Goal: Task Accomplishment & Management: Complete application form

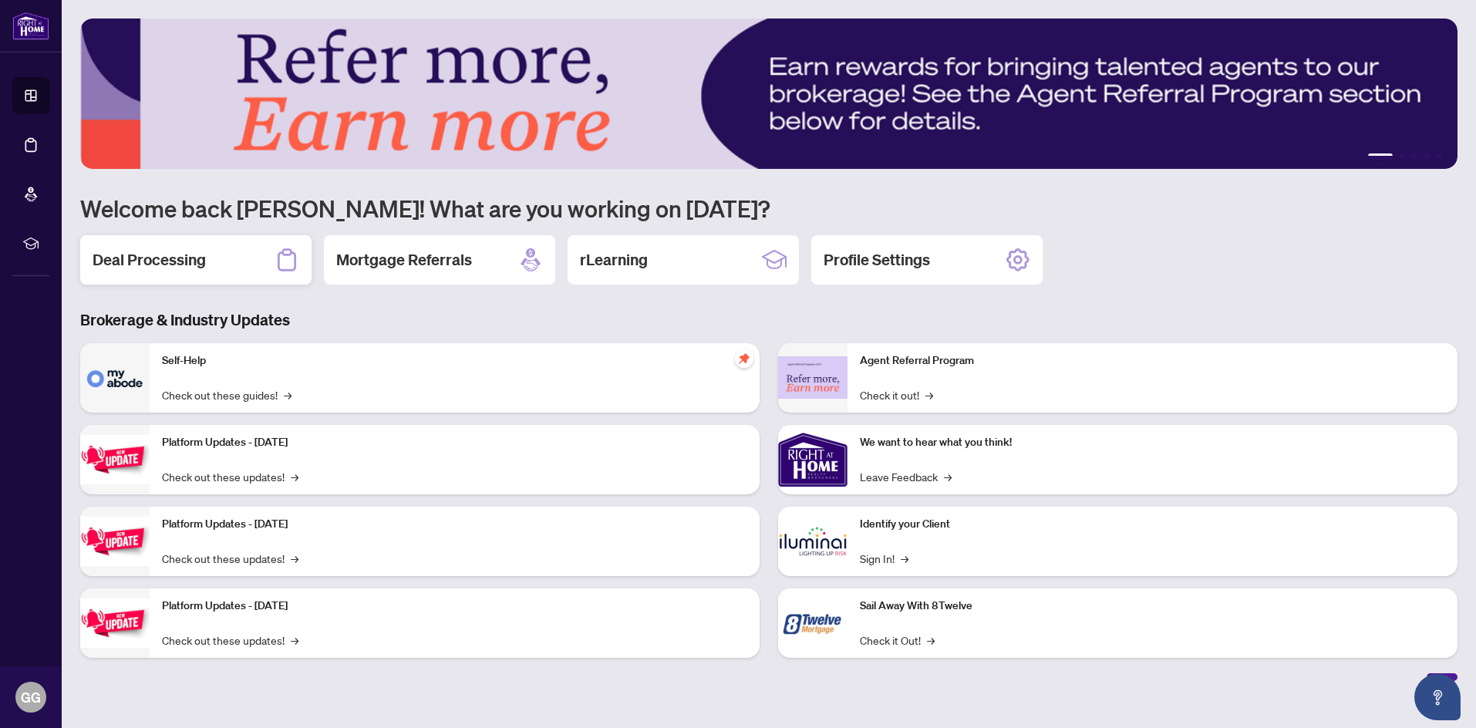
click at [163, 261] on h2 "Deal Processing" at bounding box center [149, 260] width 113 height 22
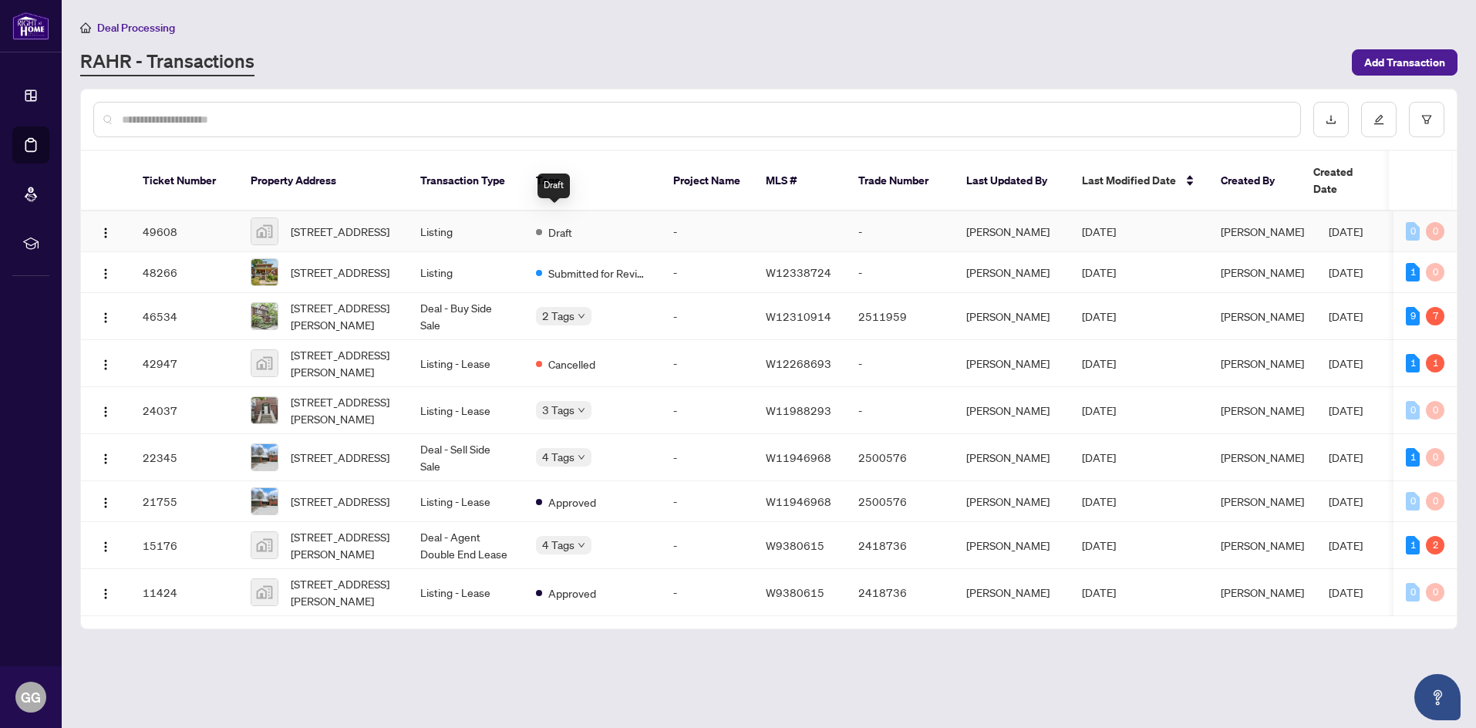
click at [547, 222] on div "Draft" at bounding box center [554, 231] width 36 height 19
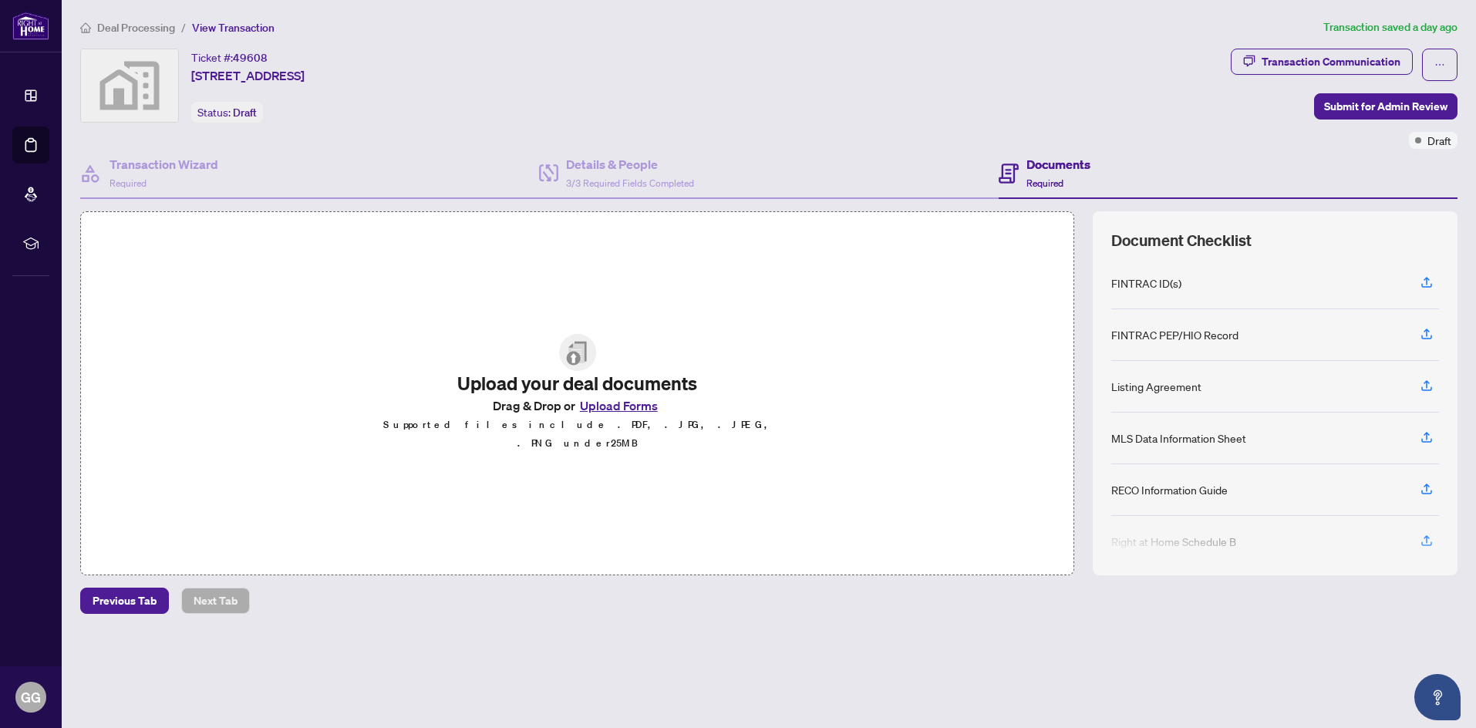
click at [608, 415] on button "Upload Forms" at bounding box center [618, 406] width 87 height 20
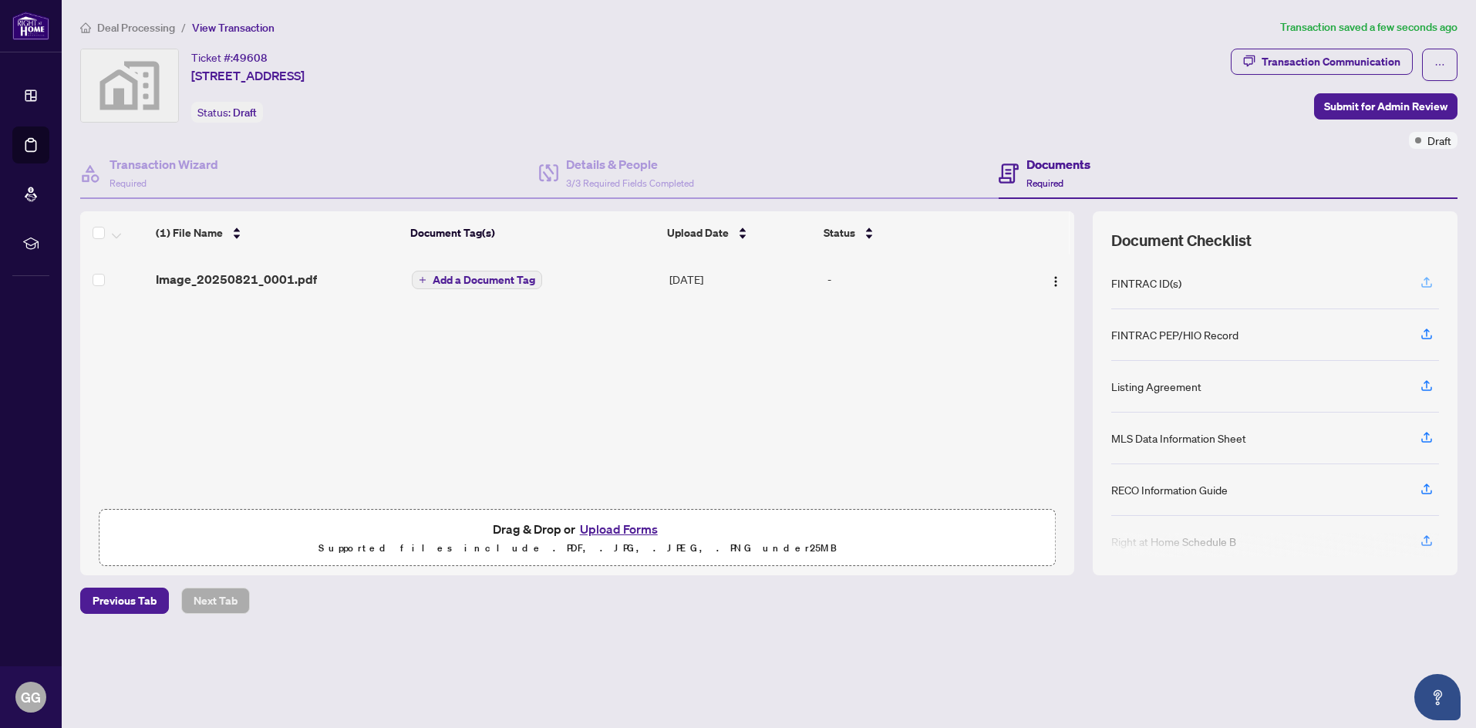
click at [1427, 284] on icon "button" at bounding box center [1426, 282] width 14 height 14
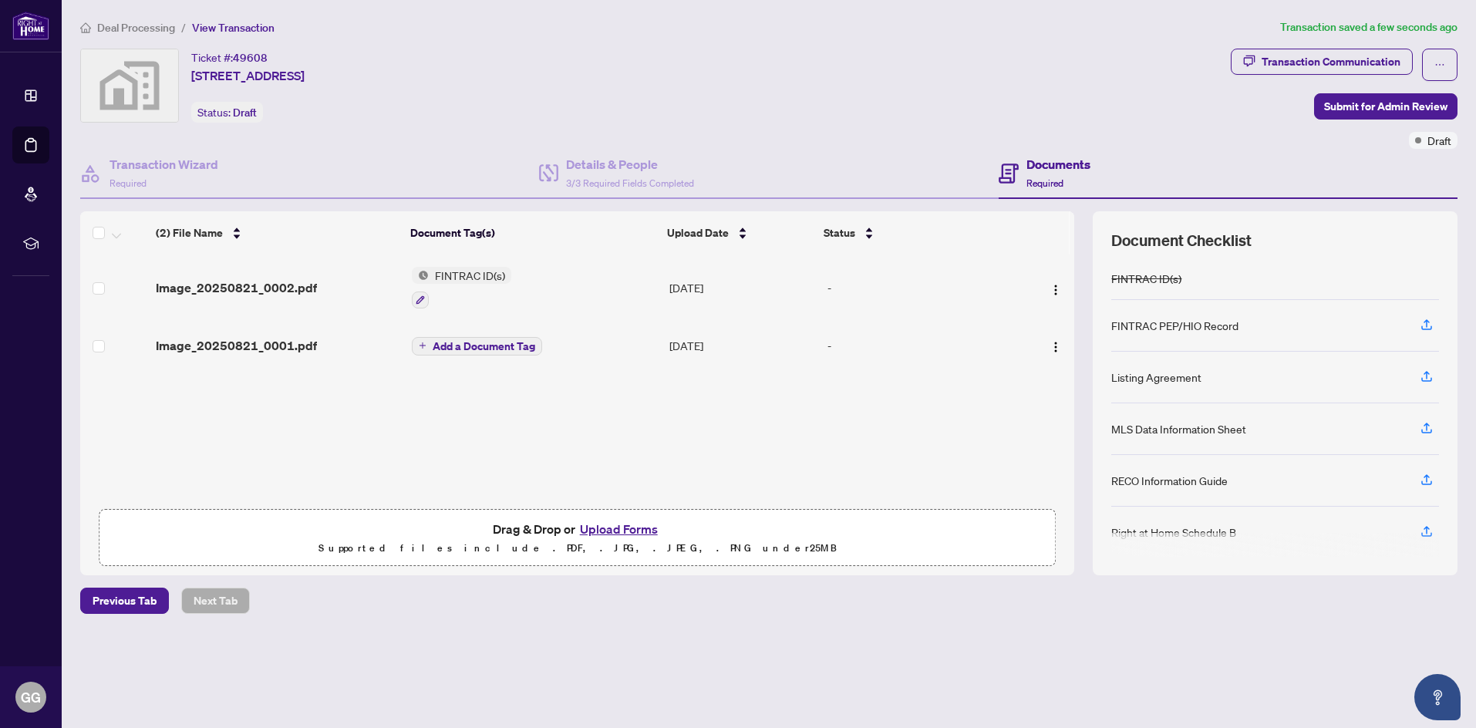
click at [611, 530] on button "Upload Forms" at bounding box center [618, 529] width 87 height 20
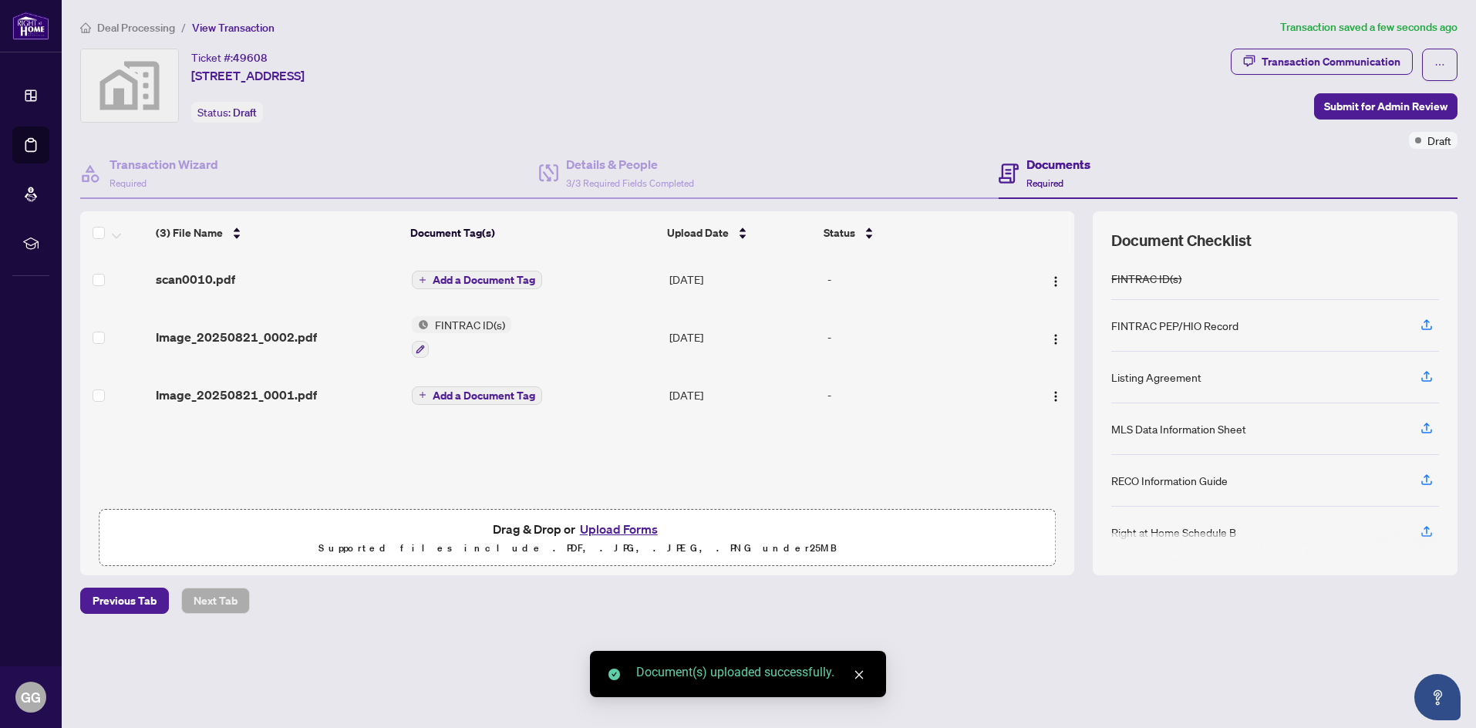
click at [601, 529] on button "Upload Forms" at bounding box center [618, 529] width 87 height 20
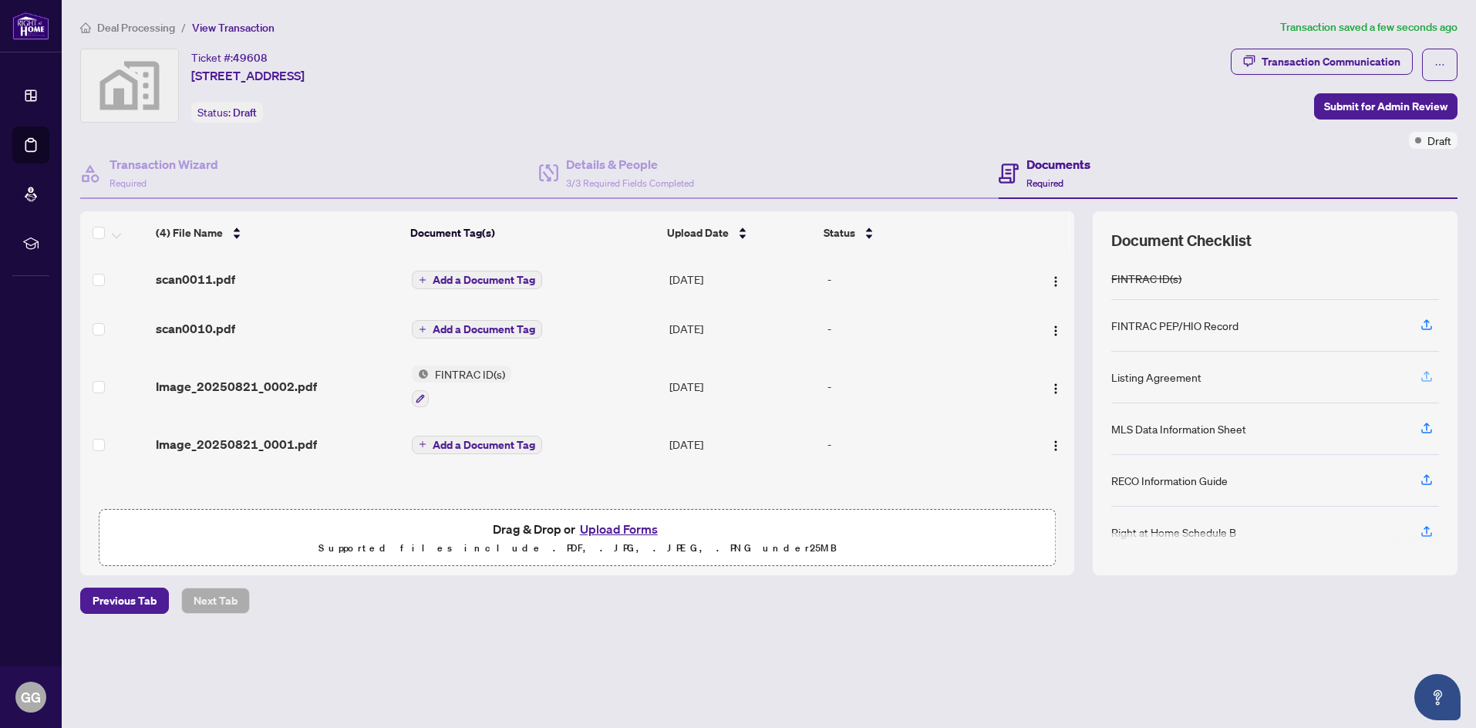
click at [1428, 375] on icon "button" at bounding box center [1426, 376] width 14 height 14
click at [1352, 106] on span "Submit for Admin Review" at bounding box center [1385, 106] width 123 height 25
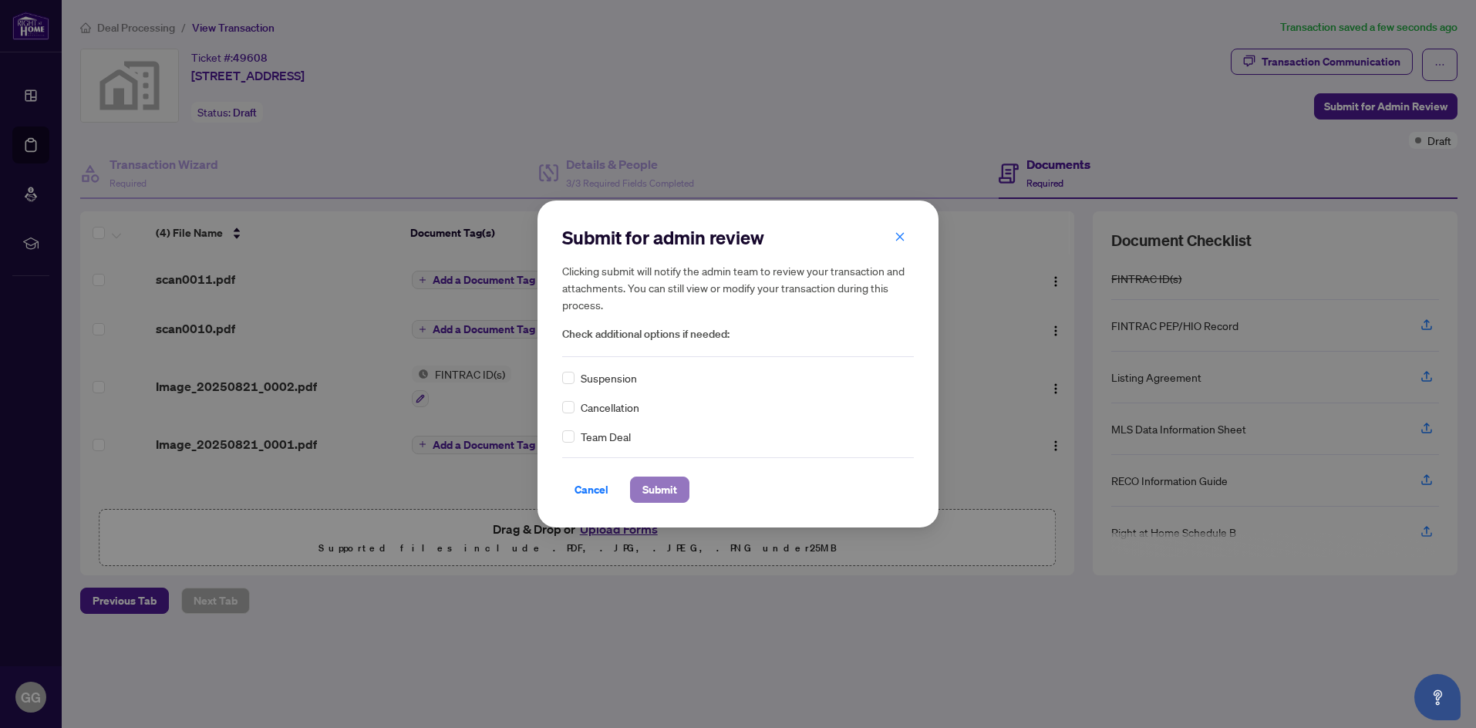
click at [643, 490] on span "Submit" at bounding box center [659, 489] width 35 height 25
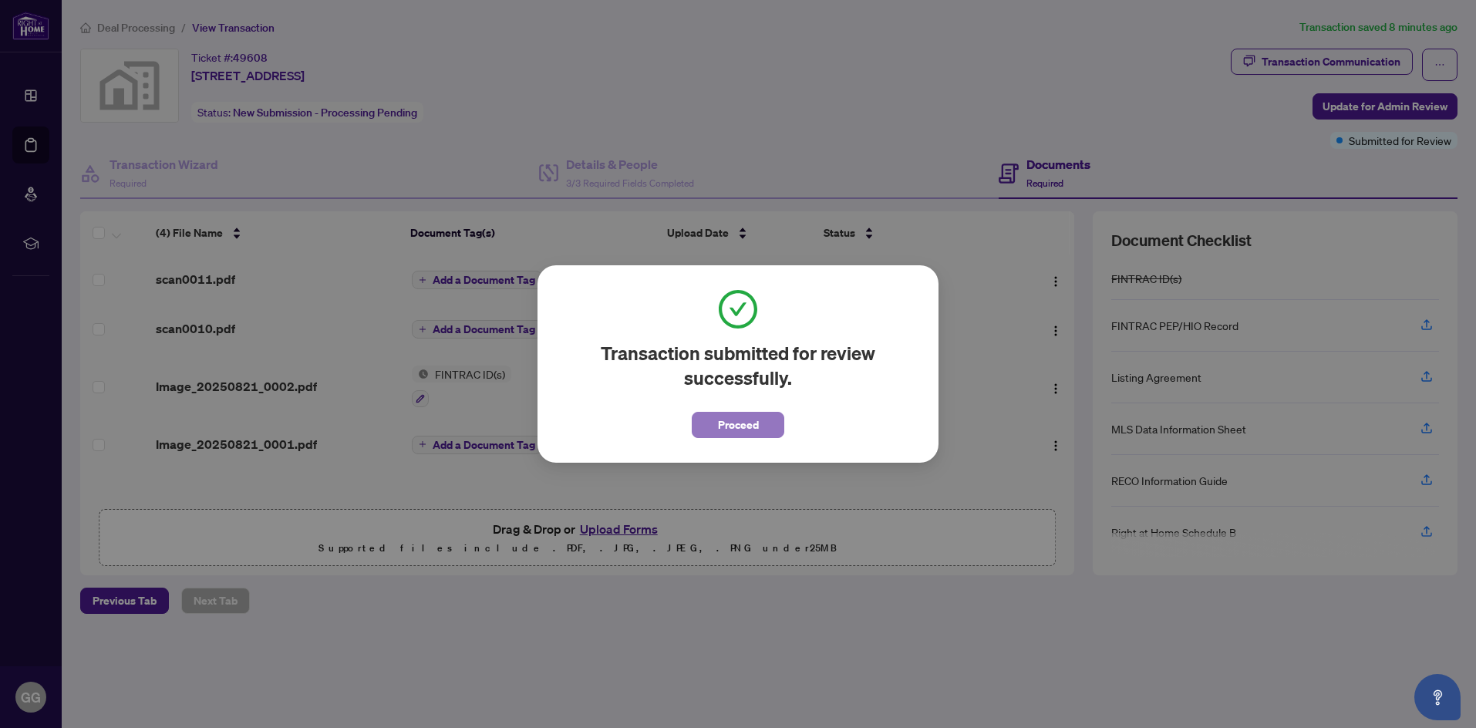
click at [753, 428] on span "Proceed" at bounding box center [738, 424] width 41 height 25
